Goal: Navigation & Orientation: Find specific page/section

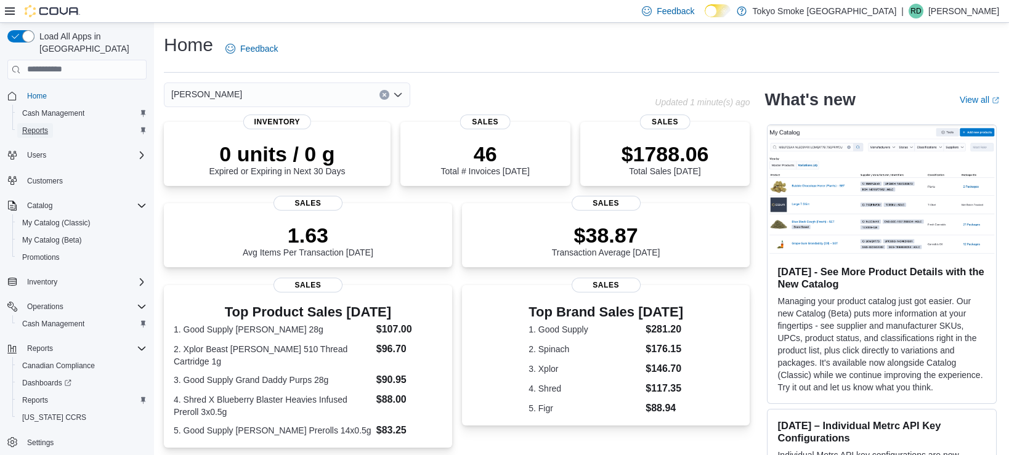
click at [44, 126] on span "Reports" at bounding box center [35, 131] width 26 height 10
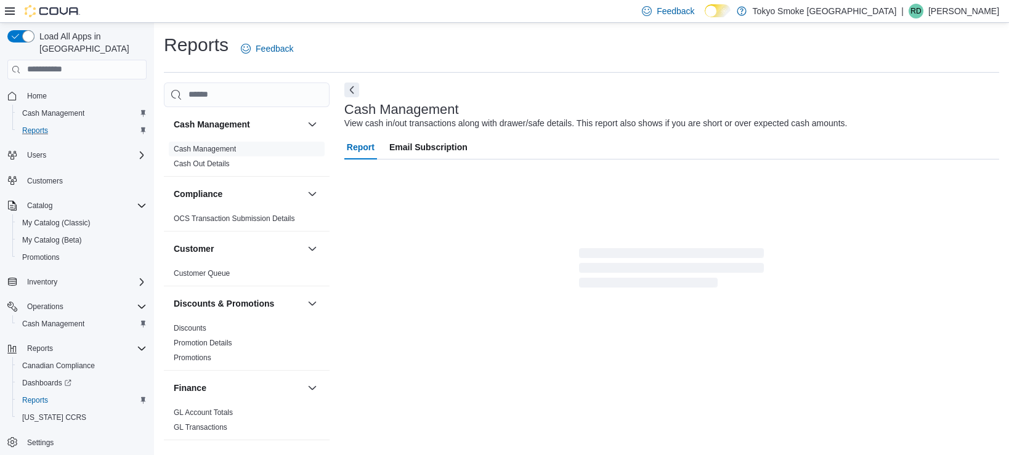
scroll to position [3, 0]
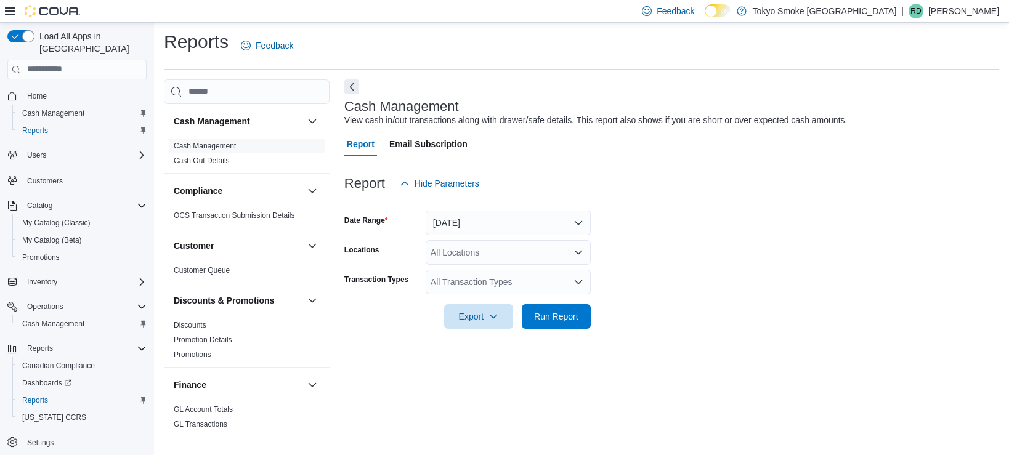
click at [968, 7] on p "[PERSON_NAME]" at bounding box center [963, 11] width 71 height 15
click at [915, 119] on span "Sign Out" at bounding box center [919, 117] width 33 height 12
